Goal: Transaction & Acquisition: Download file/media

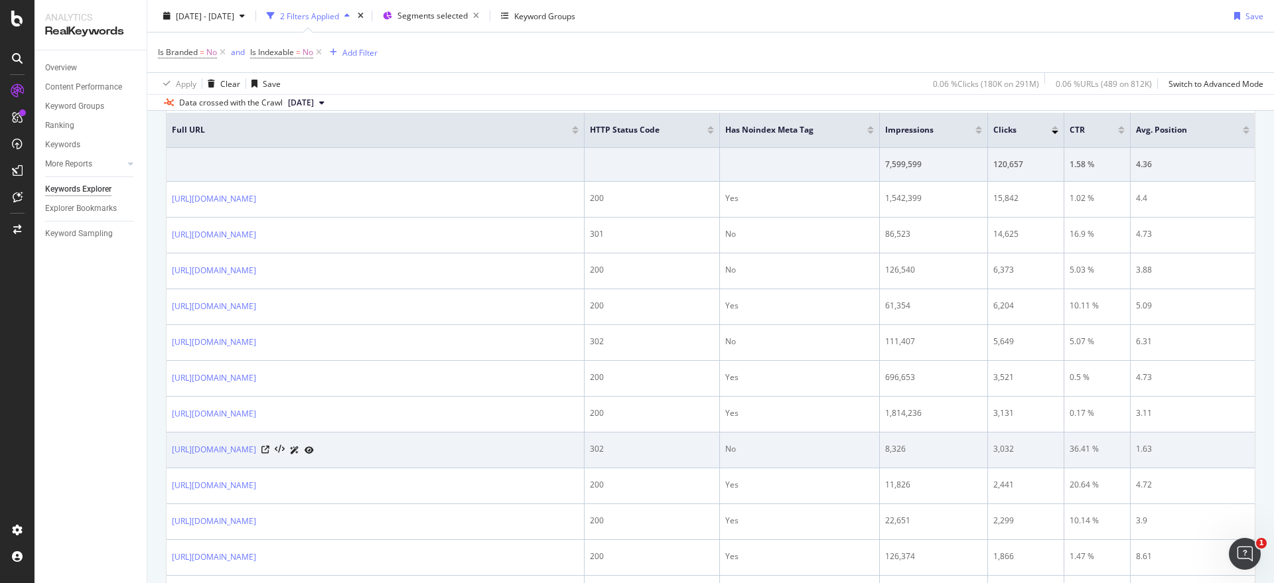
scroll to position [83, 0]
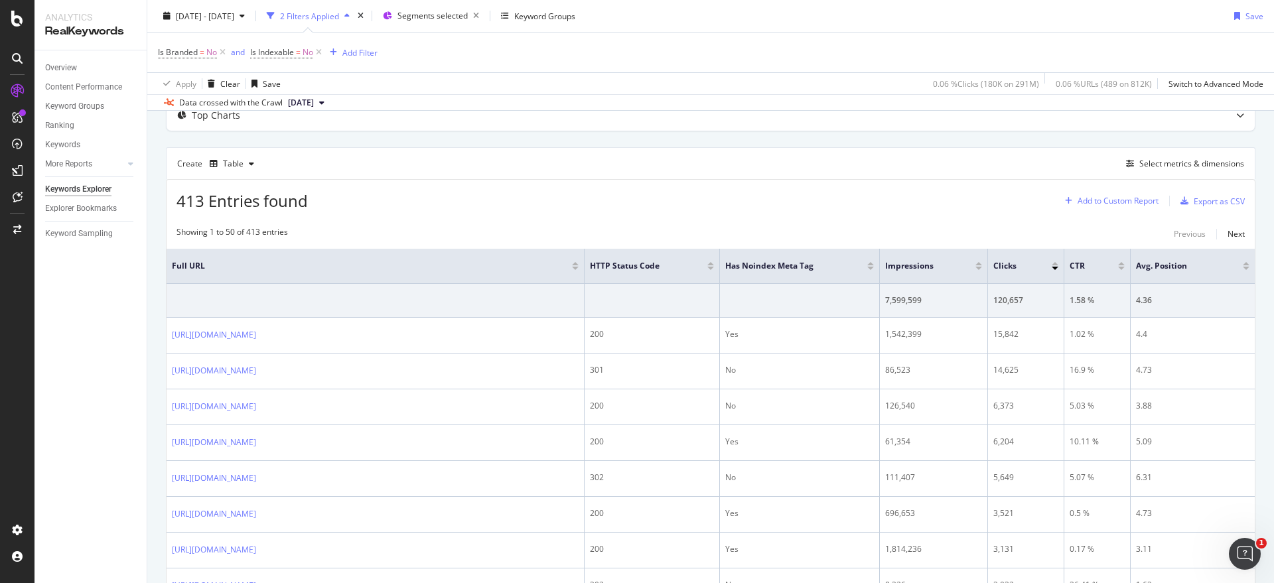
click at [1105, 202] on div "Add to Custom Report" at bounding box center [1117, 201] width 81 height 8
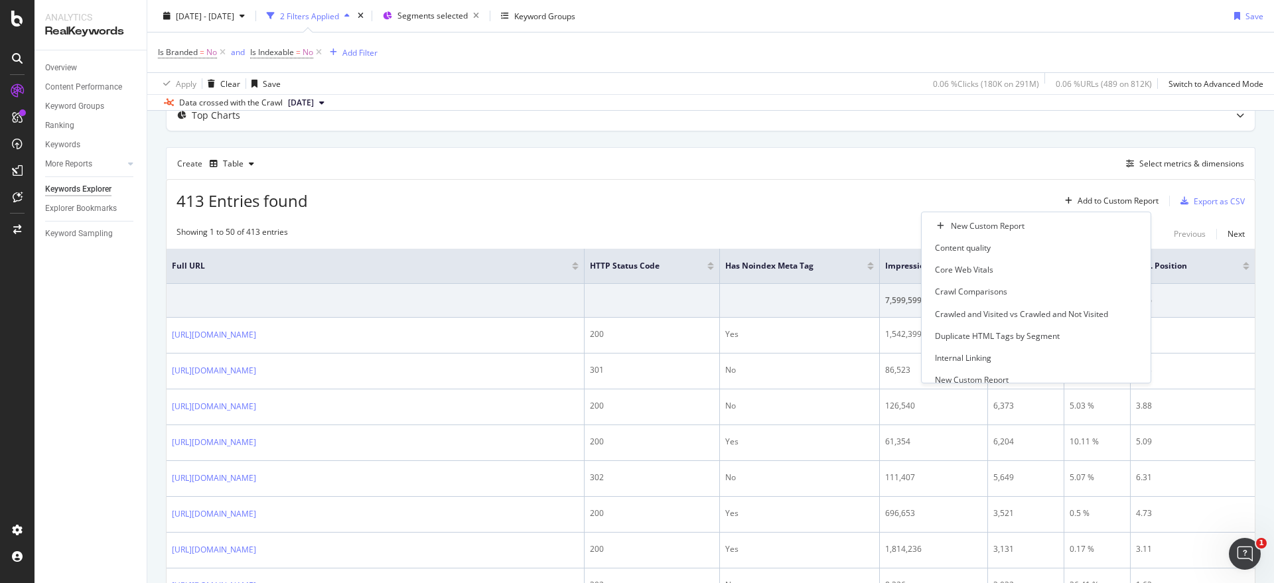
click at [854, 210] on div "413 Entries found Add to Custom Report Export as CSV" at bounding box center [710, 196] width 1088 height 33
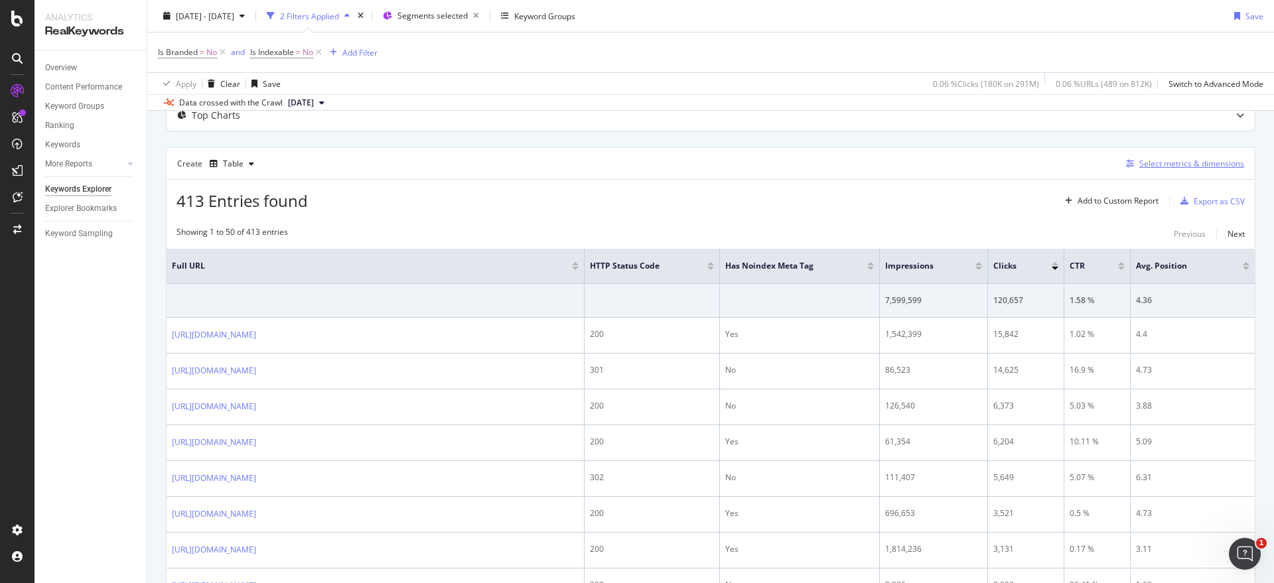
click at [1177, 164] on div "Select metrics & dimensions" at bounding box center [1191, 163] width 105 height 11
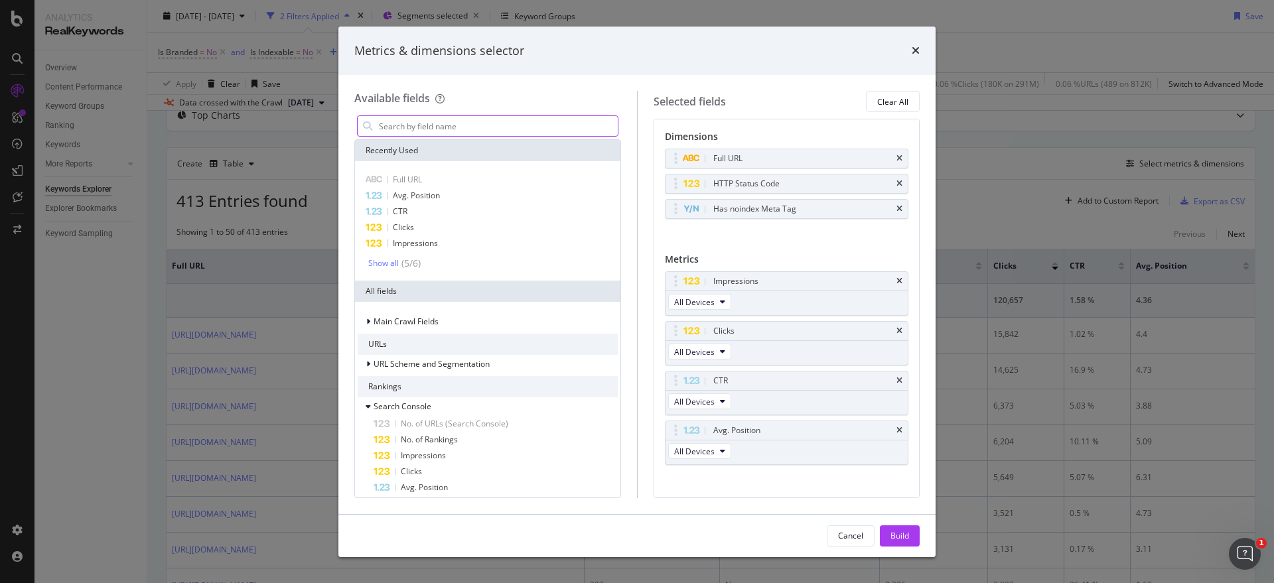
click at [454, 125] on input "modal" at bounding box center [497, 126] width 240 height 20
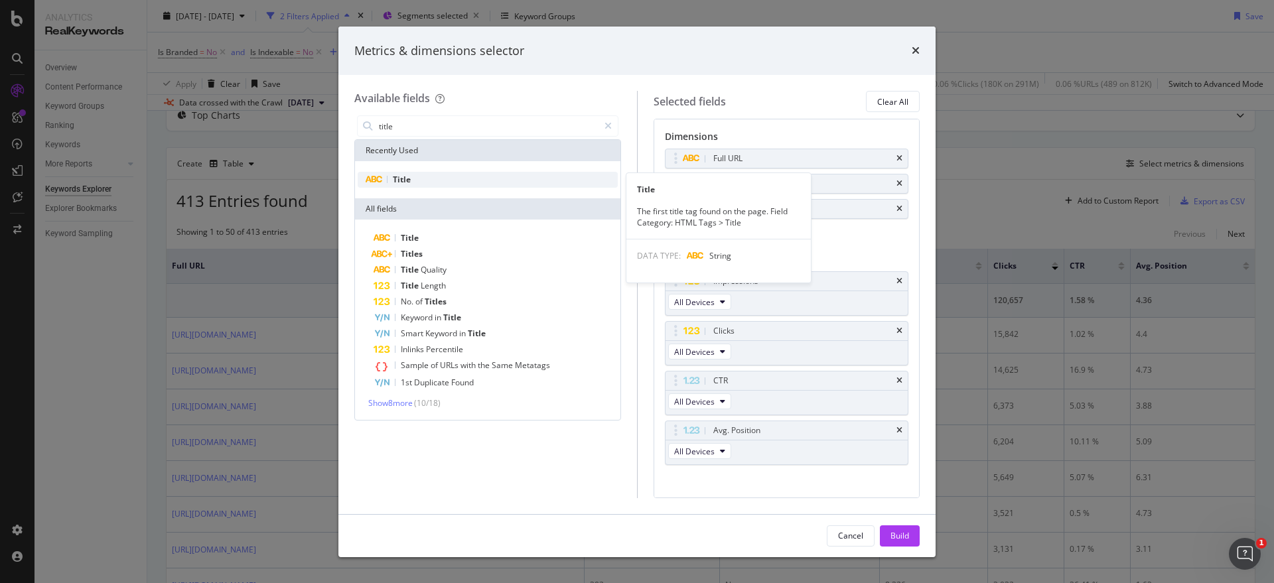
click at [432, 176] on div "Title" at bounding box center [488, 180] width 260 height 16
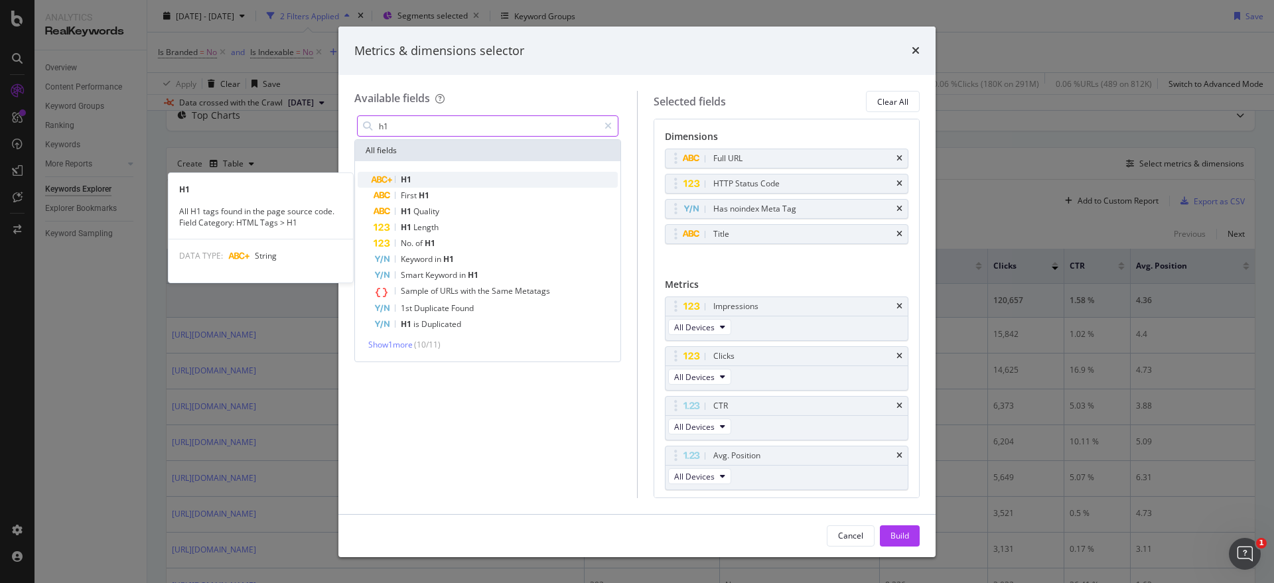
type input "h1"
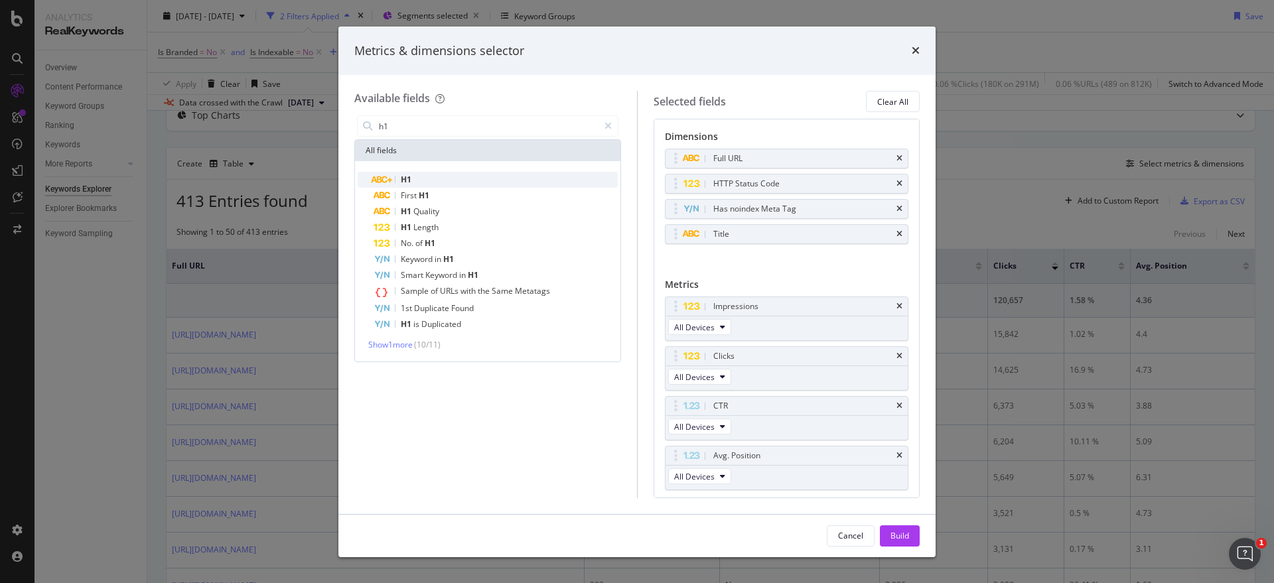
click at [452, 173] on div "H1" at bounding box center [495, 180] width 244 height 16
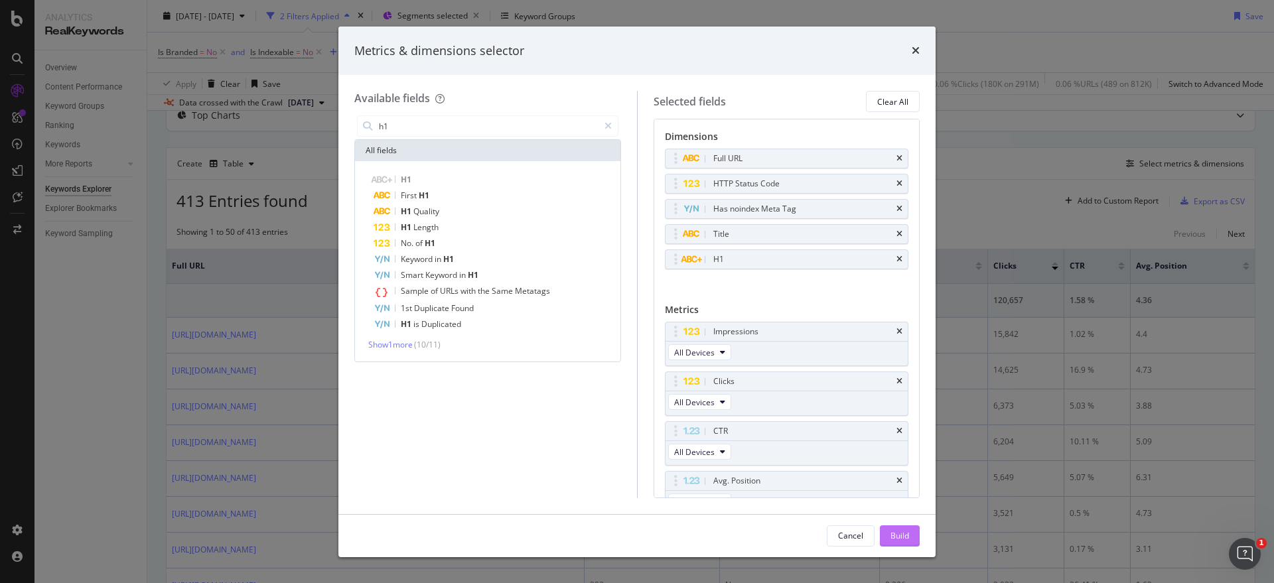
click at [901, 531] on div "Build" at bounding box center [899, 535] width 19 height 11
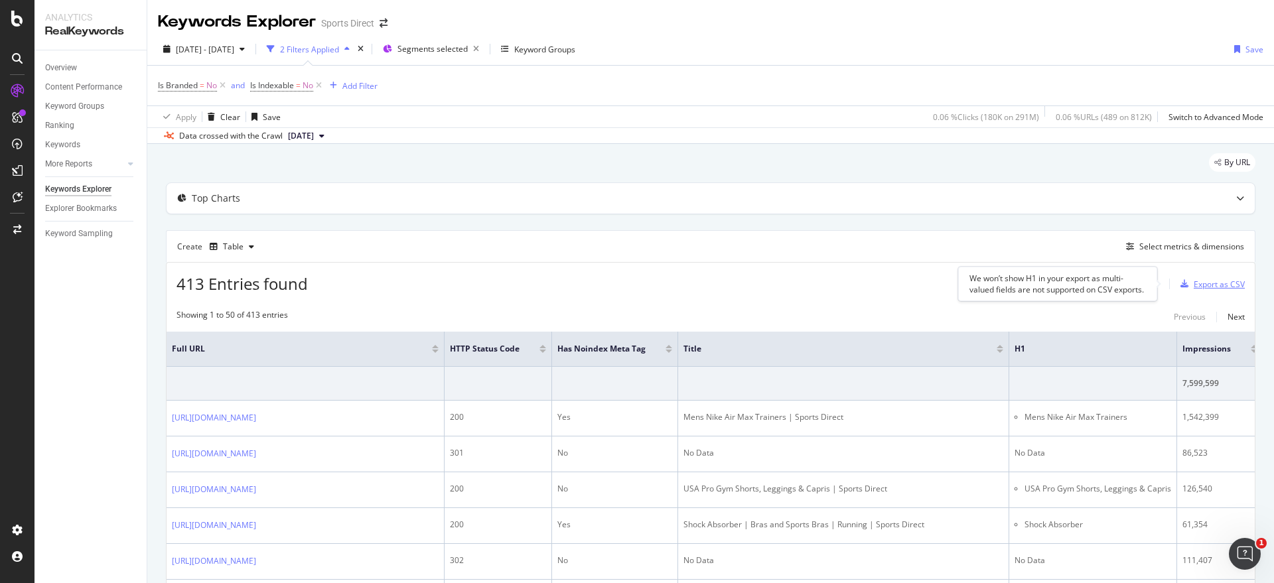
click at [1193, 283] on div "Export as CSV" at bounding box center [1218, 284] width 51 height 11
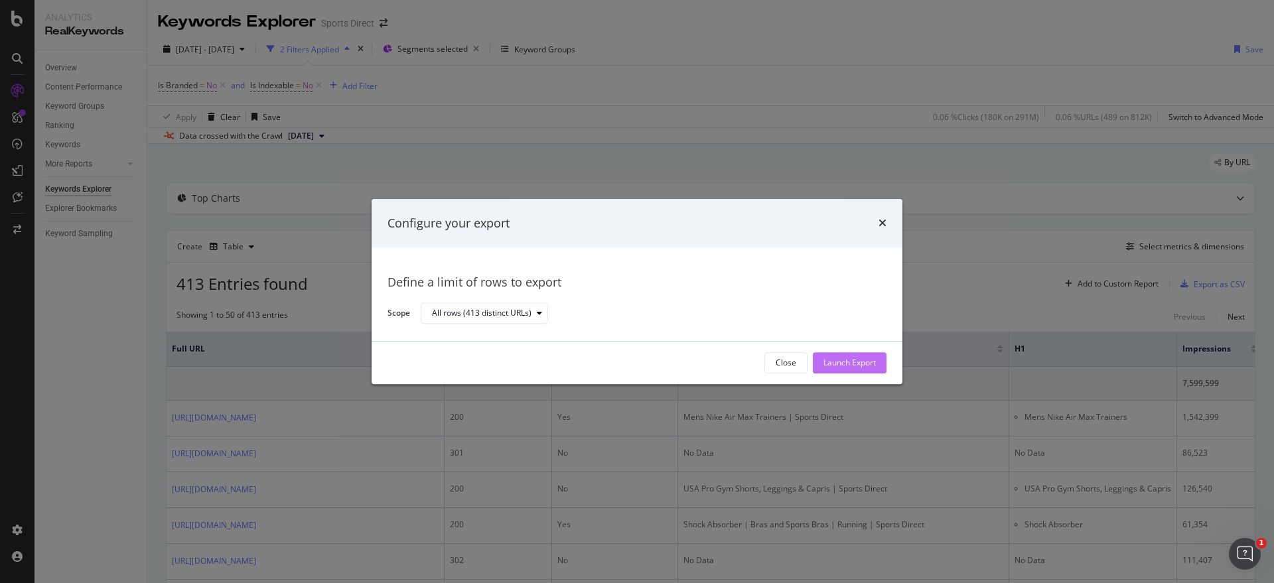
click at [842, 362] on div "Launch Export" at bounding box center [849, 363] width 52 height 11
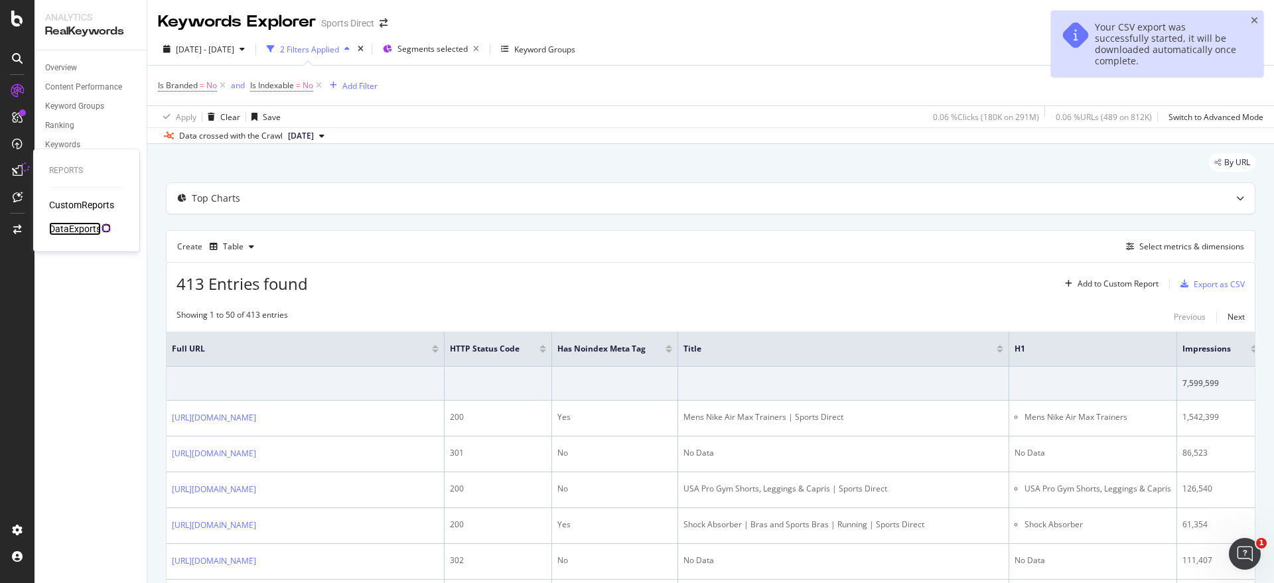
click at [66, 223] on div "DataExports" at bounding box center [75, 228] width 52 height 13
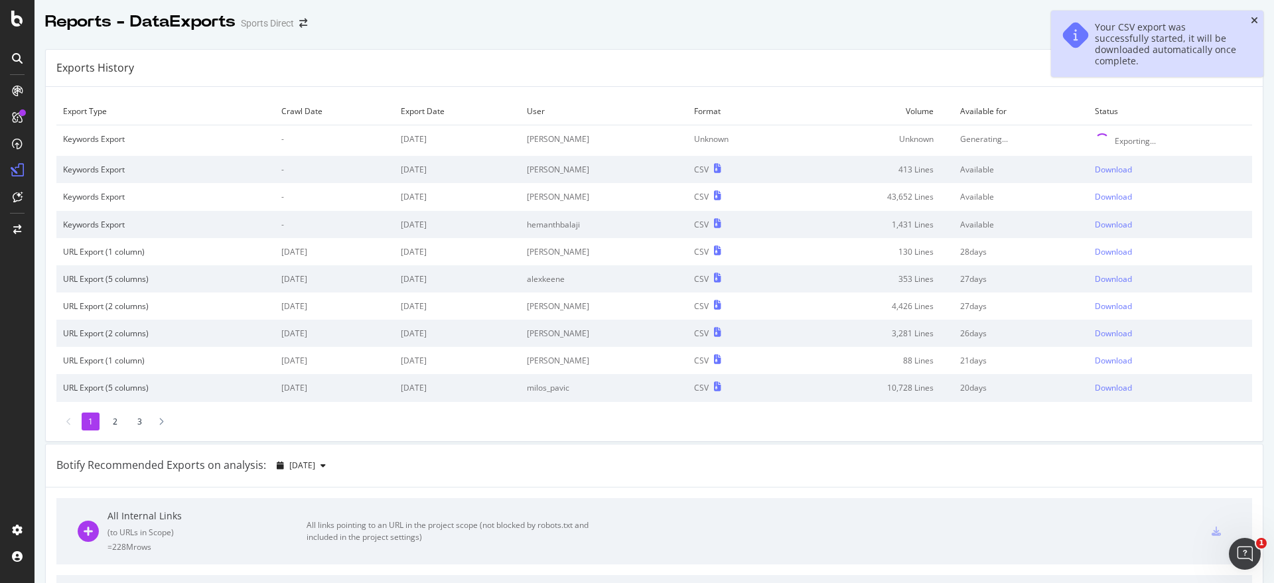
click at [1254, 17] on icon "close toast" at bounding box center [1253, 20] width 7 height 9
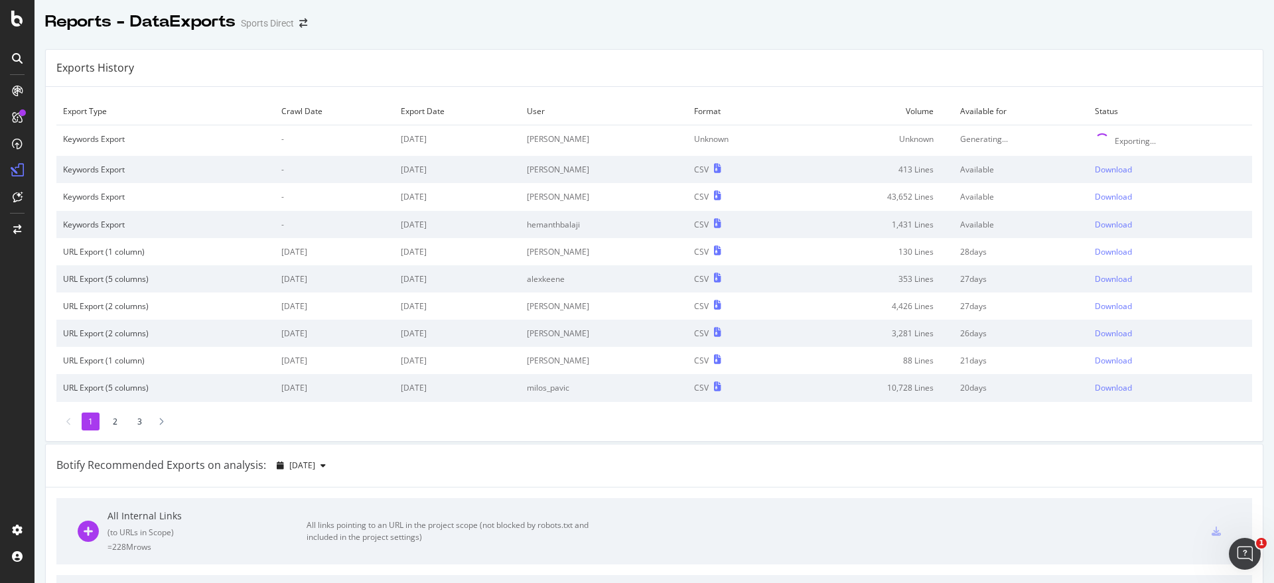
click at [838, 136] on td "Unknown" at bounding box center [872, 140] width 161 height 31
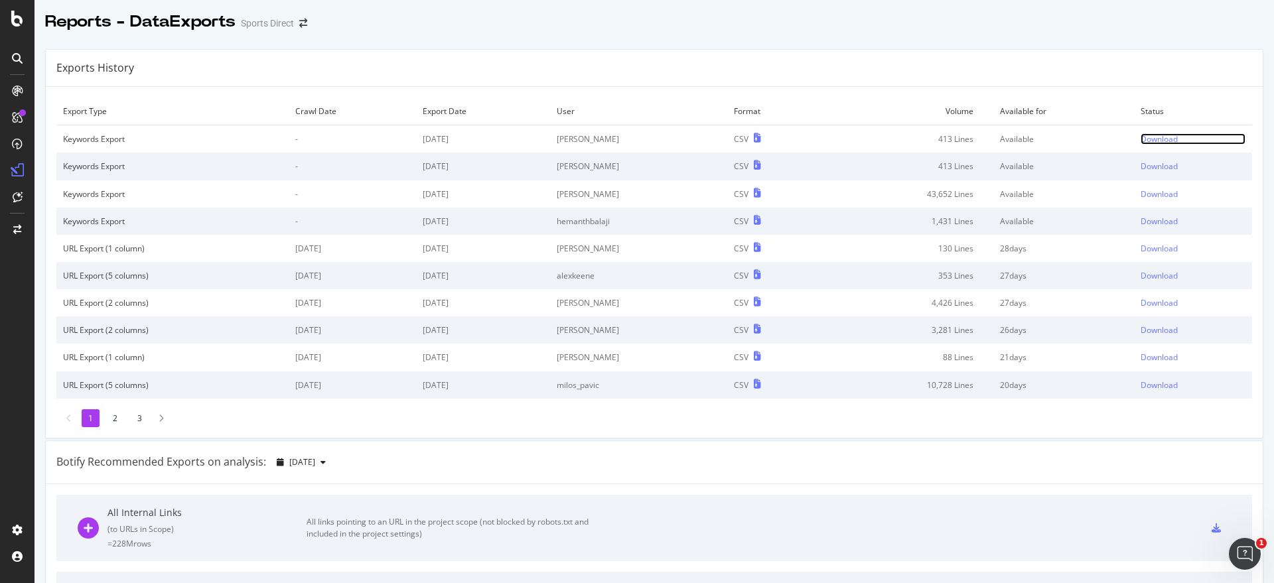
click at [1142, 143] on div "Download" at bounding box center [1158, 138] width 37 height 11
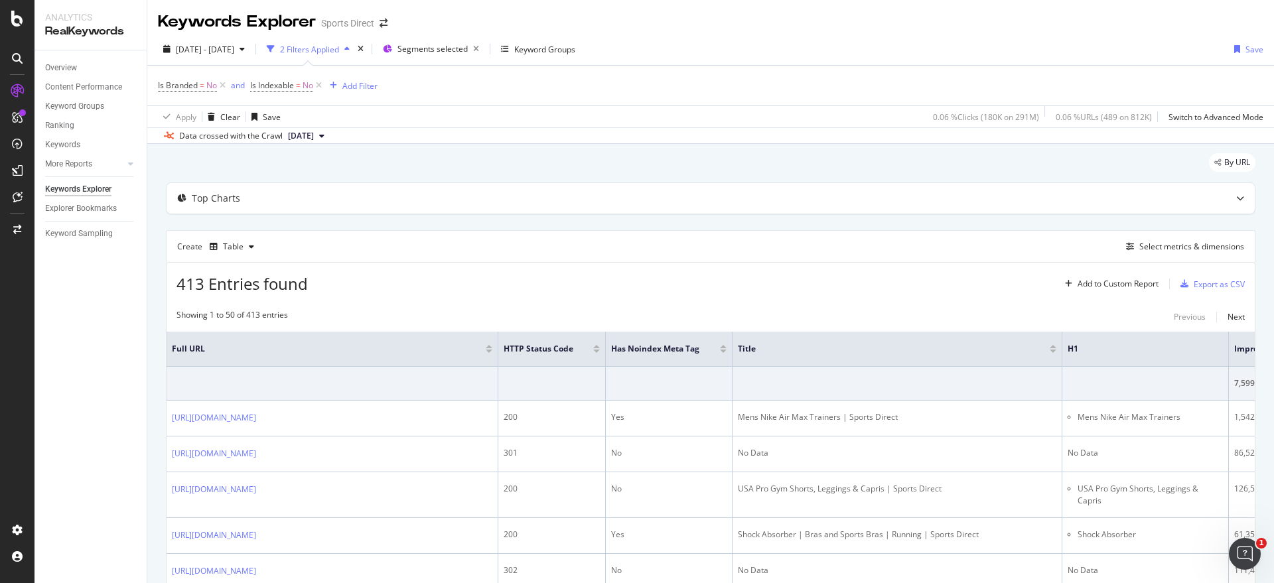
click at [570, 291] on div "413 Entries found Add to Custom Report Export as CSV" at bounding box center [710, 279] width 1088 height 33
click at [1201, 287] on div "Export as CSV" at bounding box center [1218, 284] width 51 height 11
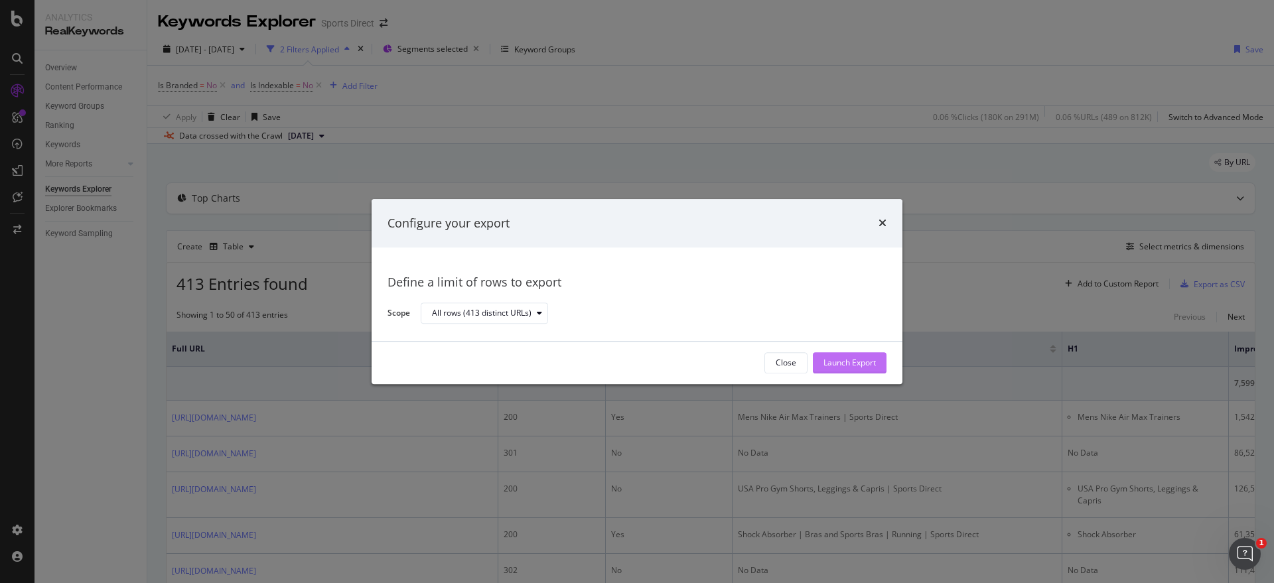
click at [844, 355] on div "Launch Export" at bounding box center [849, 363] width 52 height 20
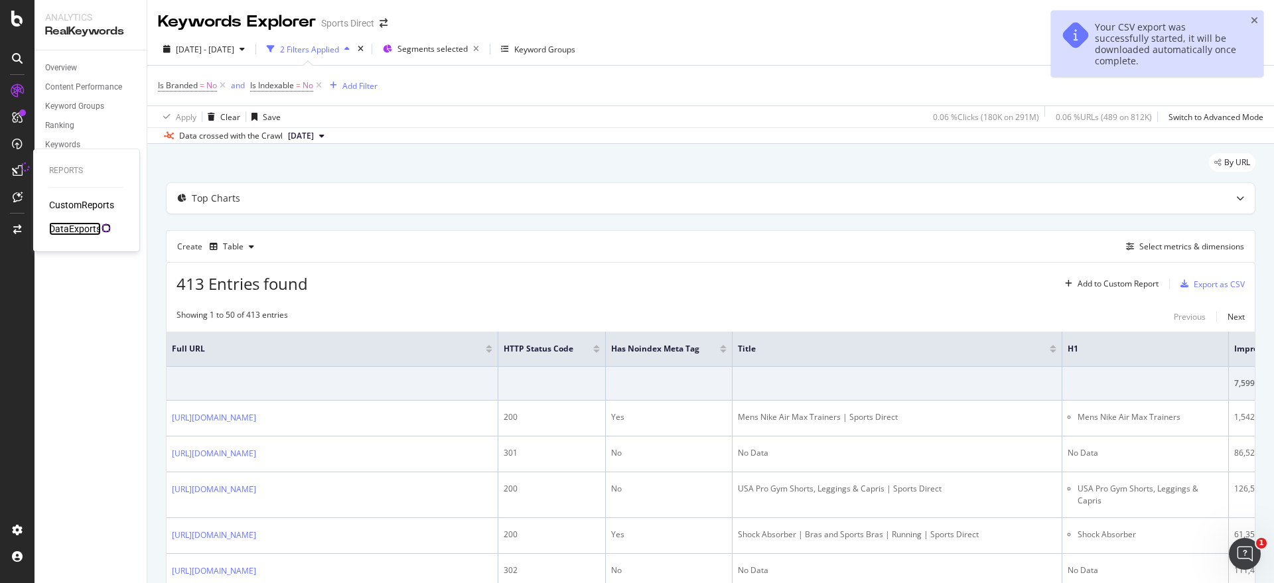
click at [84, 225] on div "DataExports" at bounding box center [75, 228] width 52 height 13
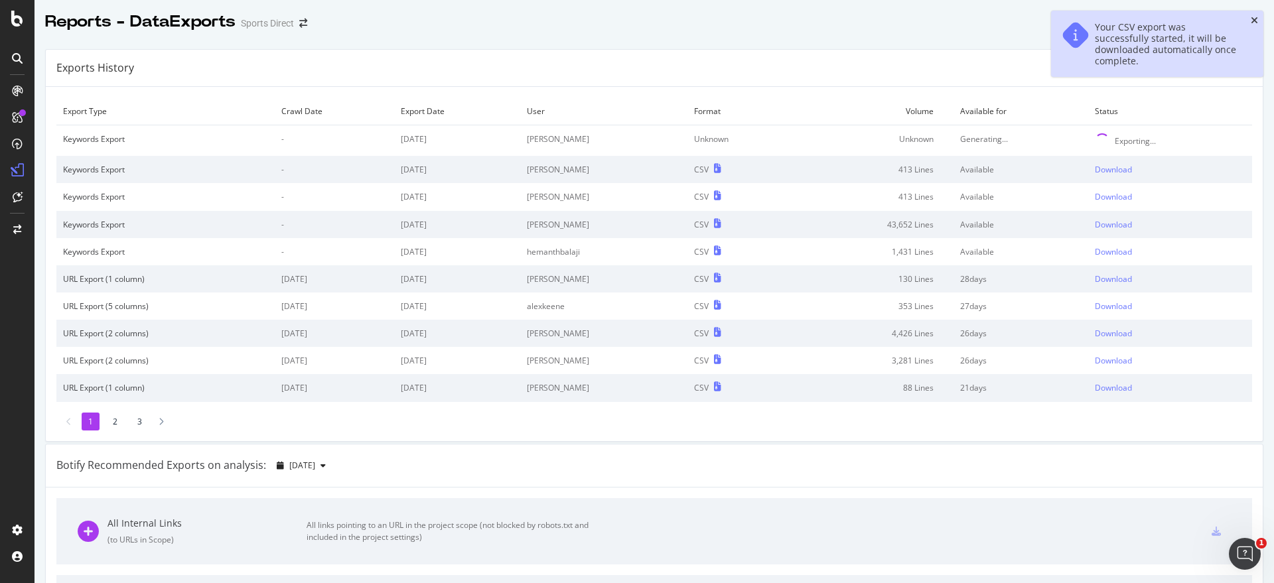
click at [1252, 19] on icon "close toast" at bounding box center [1253, 20] width 7 height 9
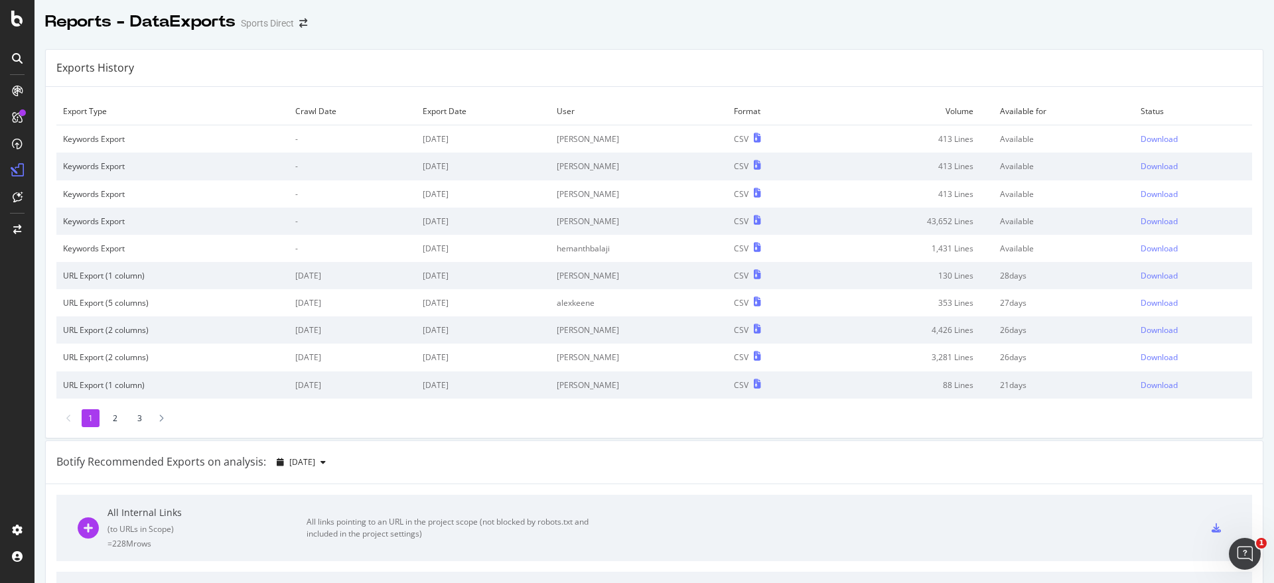
click at [893, 15] on div "Reports - DataExports Sports Direct" at bounding box center [653, 16] width 1239 height 33
click at [860, 22] on div "Reports - DataExports Sports Direct" at bounding box center [653, 16] width 1239 height 33
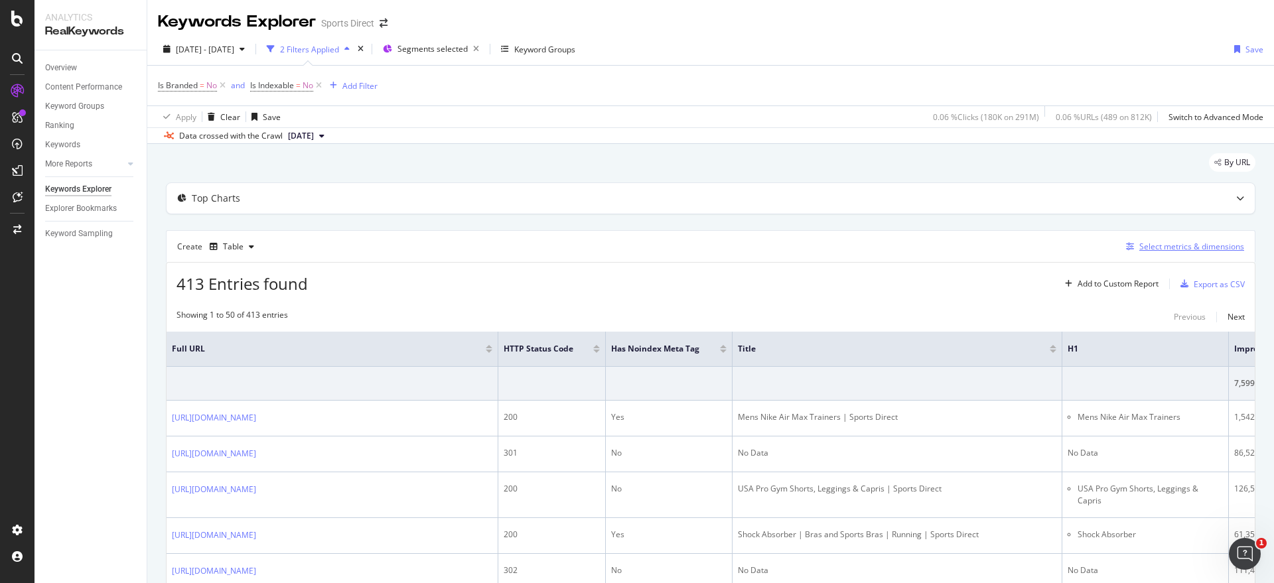
click at [1183, 244] on div "Select metrics & dimensions" at bounding box center [1191, 246] width 105 height 11
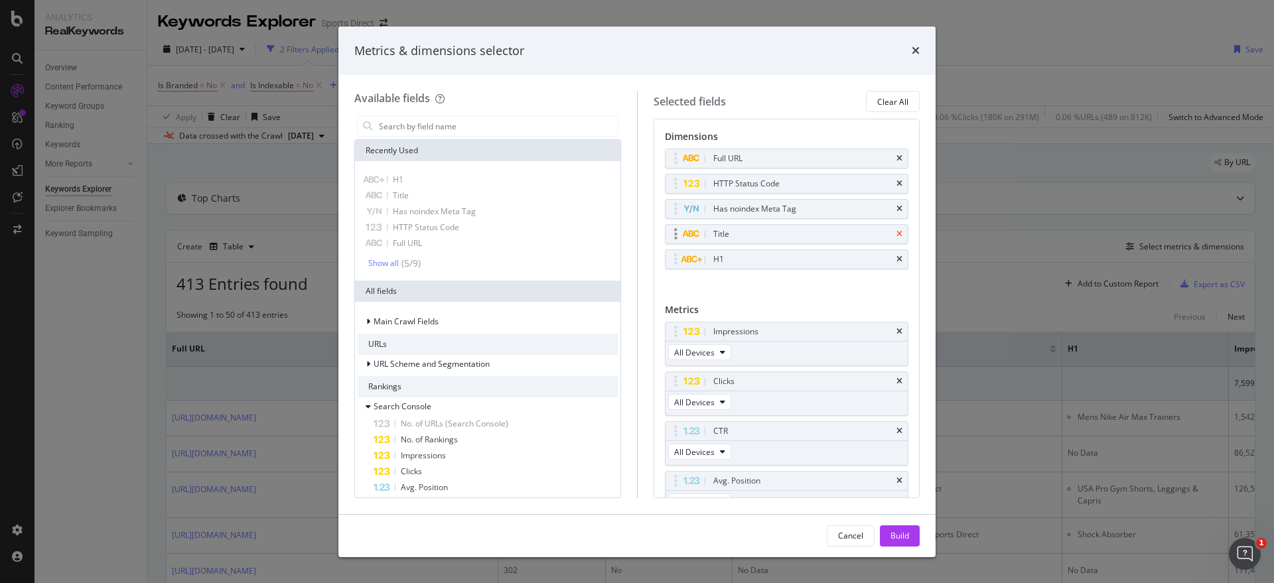
click at [896, 231] on icon "times" at bounding box center [899, 234] width 6 height 8
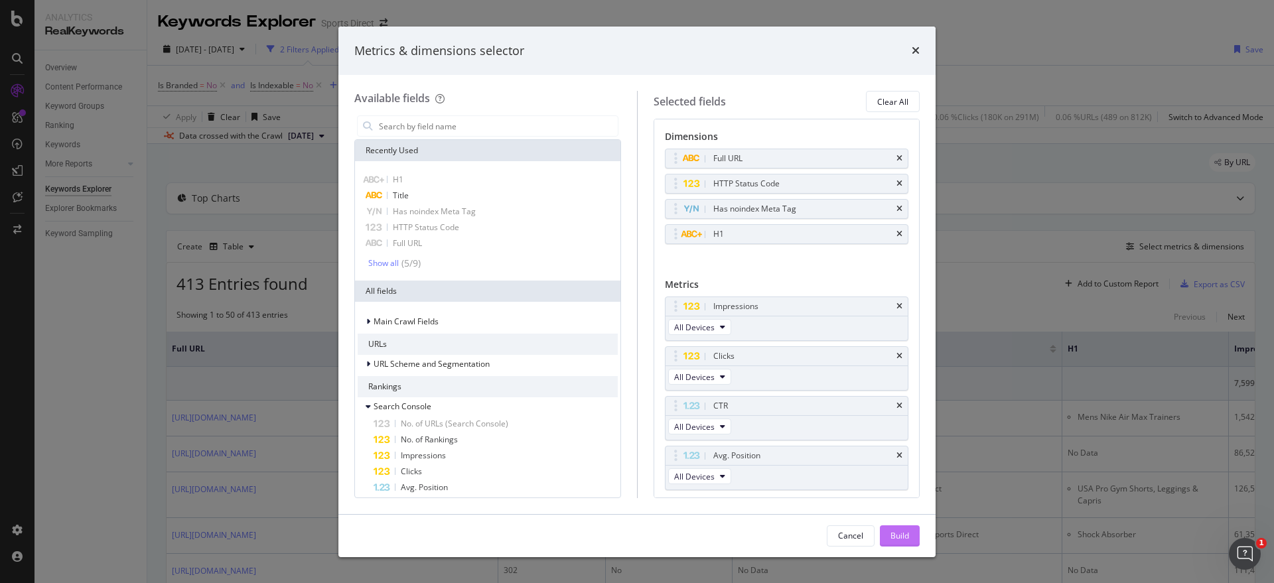
click at [901, 536] on div "Build" at bounding box center [899, 535] width 19 height 11
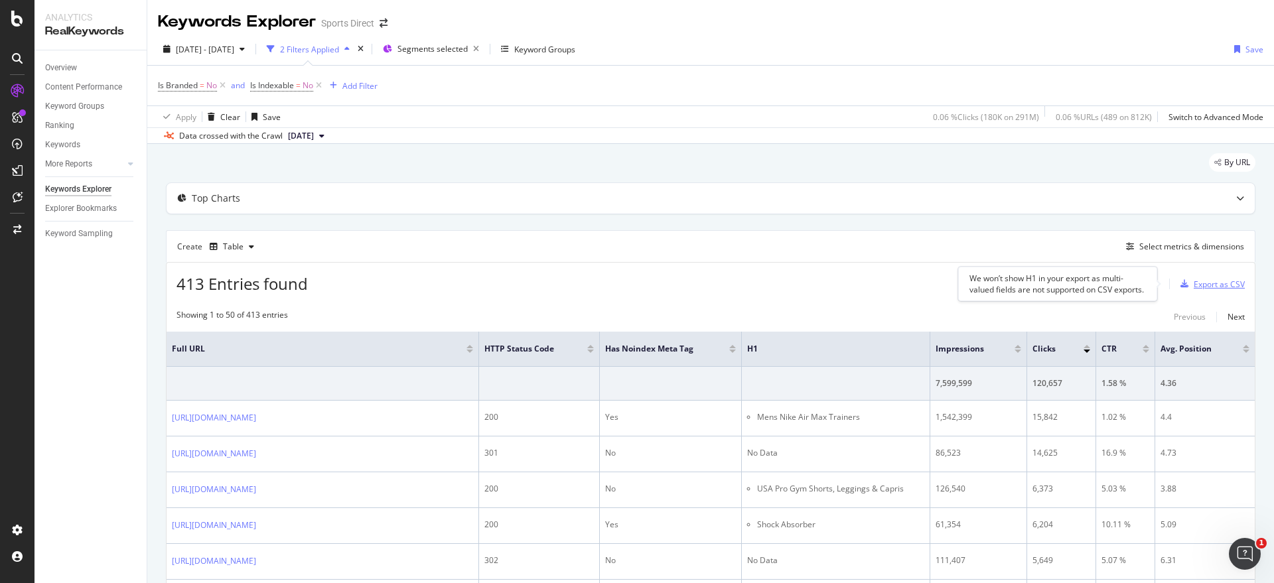
click at [1205, 283] on div "Export as CSV" at bounding box center [1218, 284] width 51 height 11
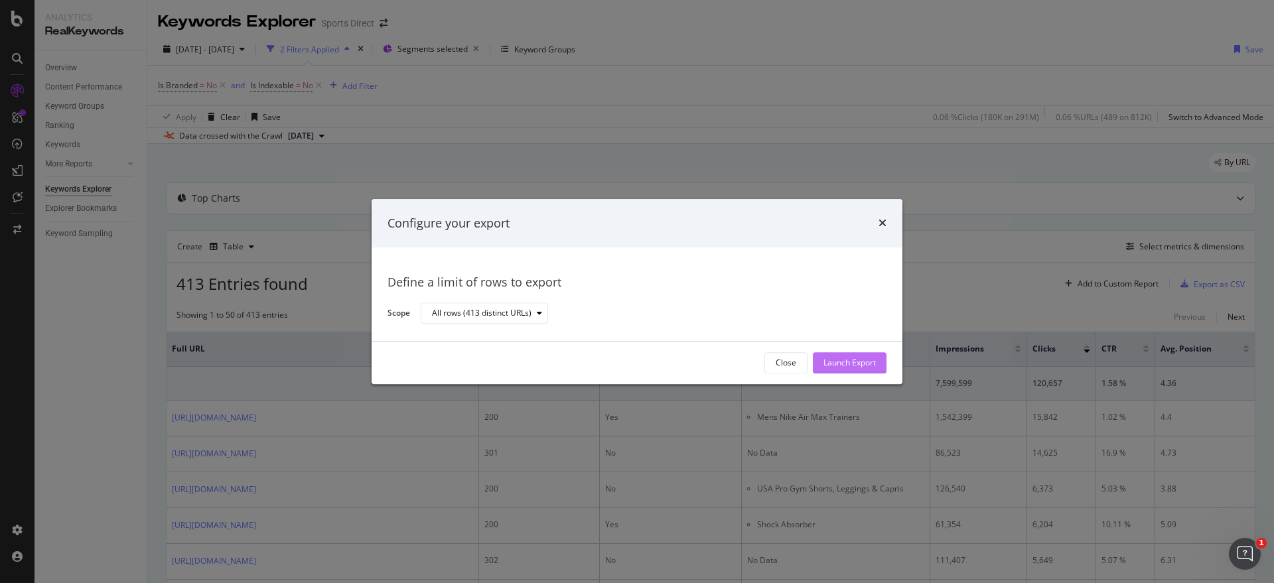
click at [865, 362] on div "Launch Export" at bounding box center [849, 363] width 52 height 11
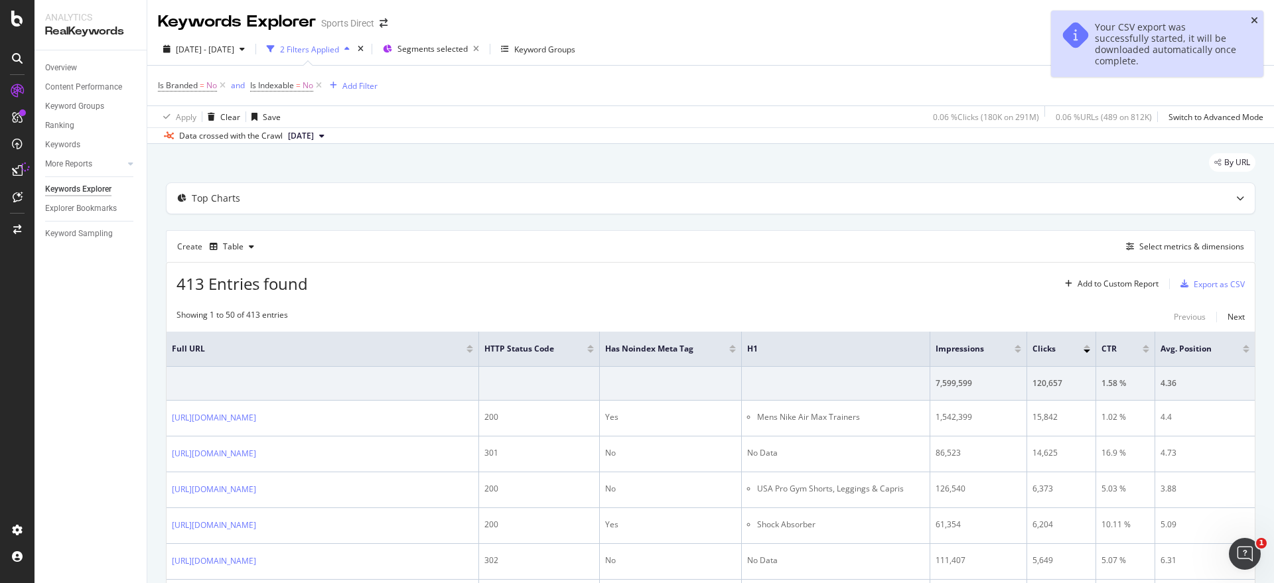
click at [1254, 17] on icon "close toast" at bounding box center [1253, 20] width 7 height 9
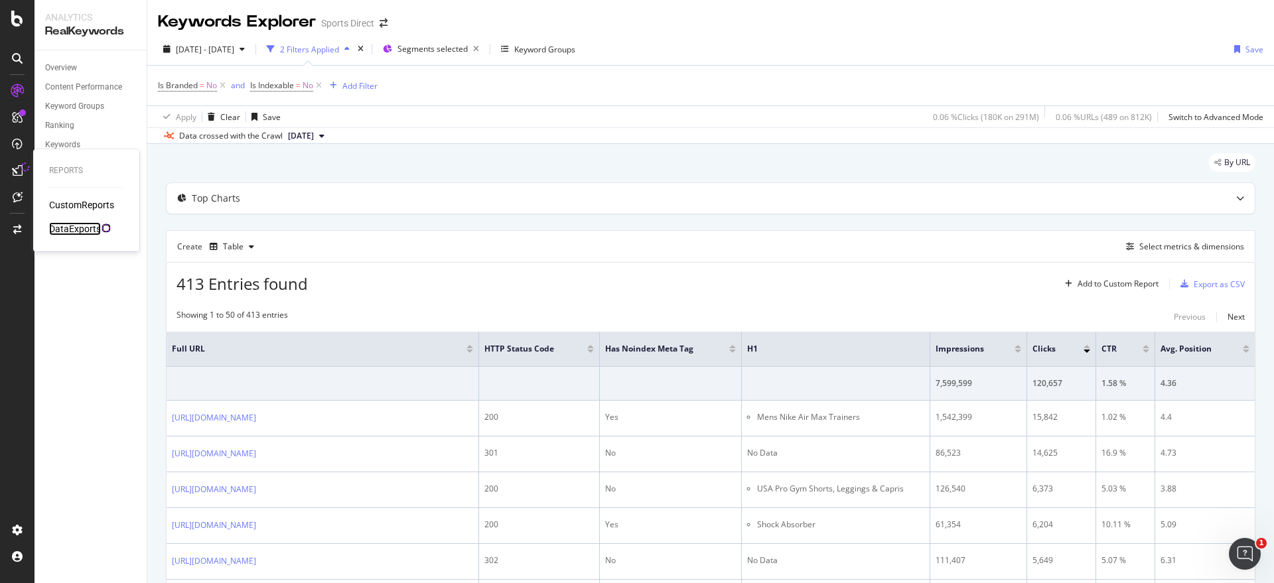
click at [89, 225] on div "DataExports" at bounding box center [75, 228] width 52 height 13
